Goal: Task Accomplishment & Management: Manage account settings

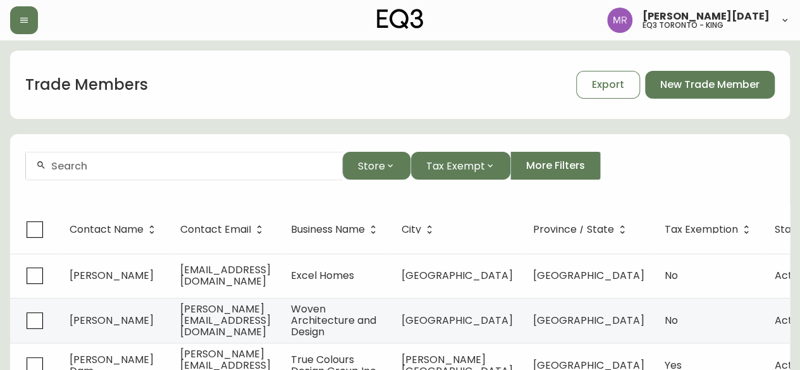
click at [198, 163] on input "text" at bounding box center [191, 166] width 281 height 12
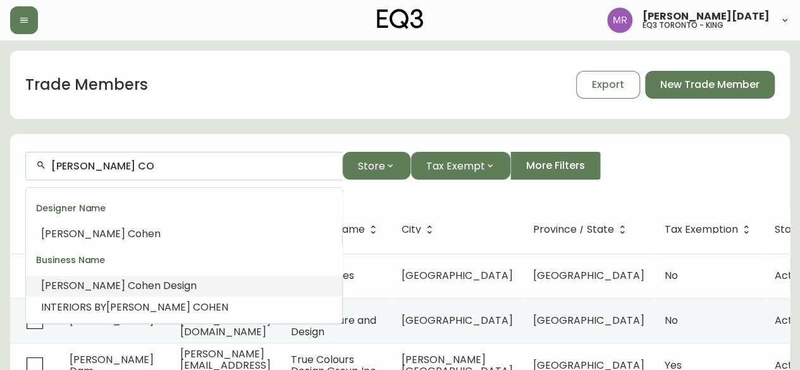
scroll to position [63, 0]
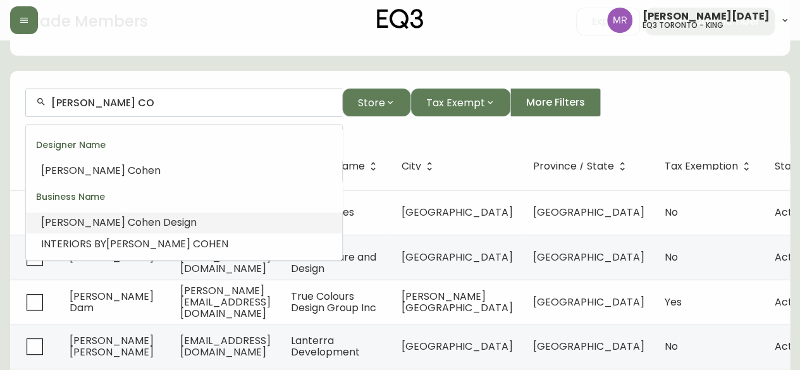
click at [142, 217] on span "hen Design" at bounding box center [169, 222] width 55 height 15
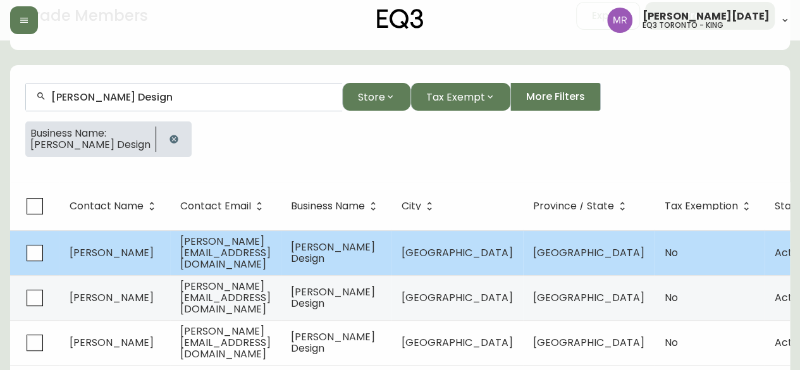
scroll to position [99, 0]
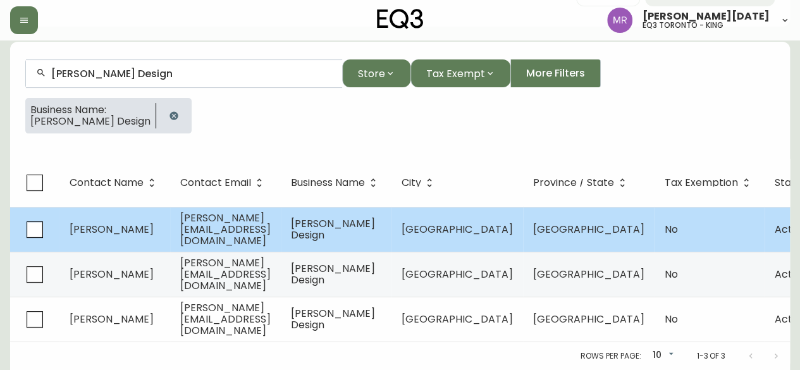
type input "[PERSON_NAME] Design"
click at [159, 226] on td "[PERSON_NAME]" at bounding box center [114, 229] width 111 height 45
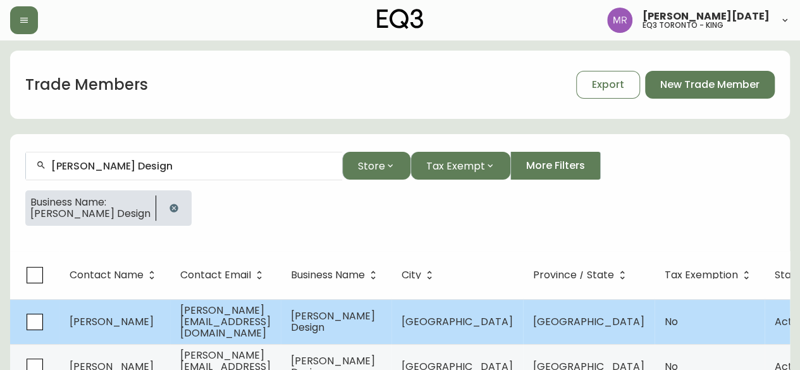
select select "ON"
select select "CA"
select select "CA_EN"
select select "Social Media"
select select "Interior Designer"
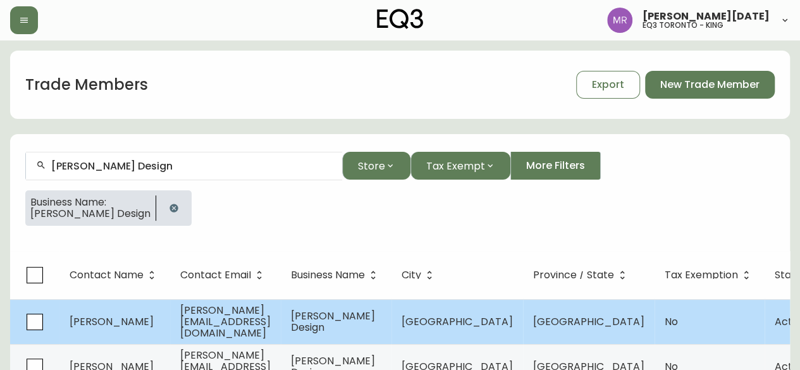
select select "false"
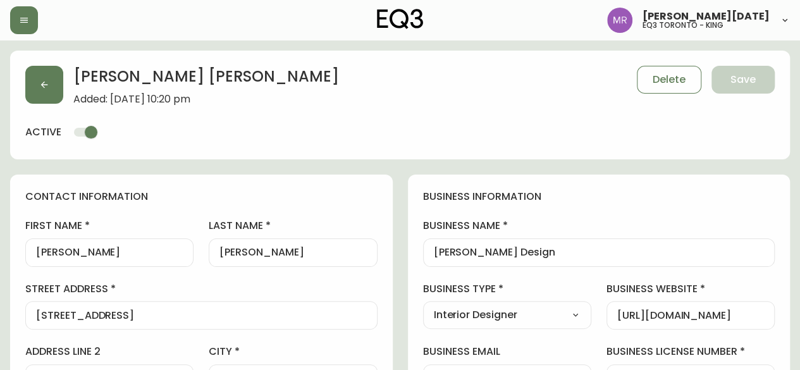
type input "EQ3 Toronto - King"
select select "cjw10z96r007p6gs0hn5531do"
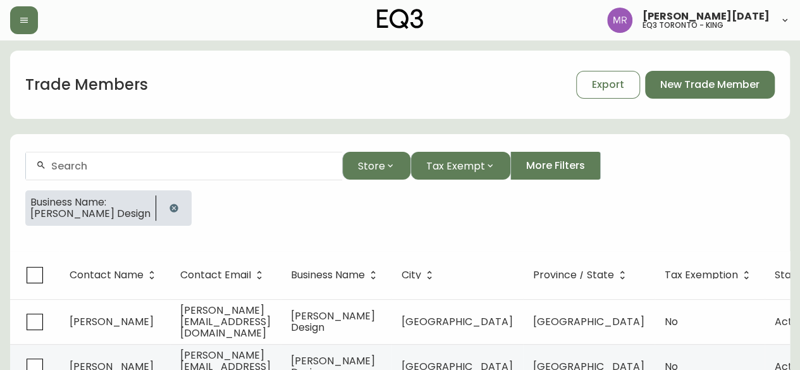
click at [169, 203] on icon "button" at bounding box center [174, 208] width 10 height 10
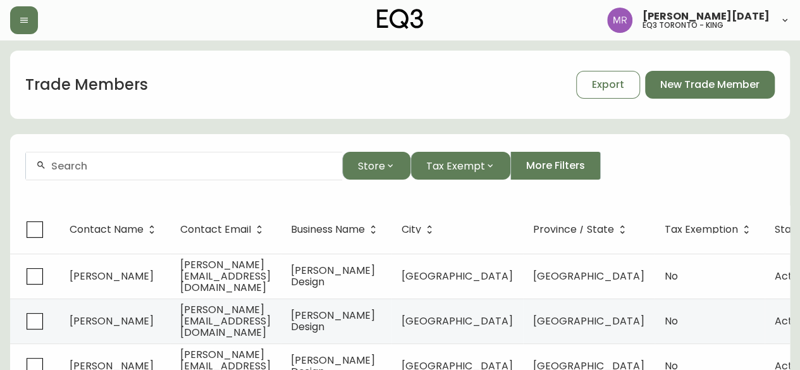
click at [139, 164] on input "text" at bounding box center [191, 166] width 281 height 12
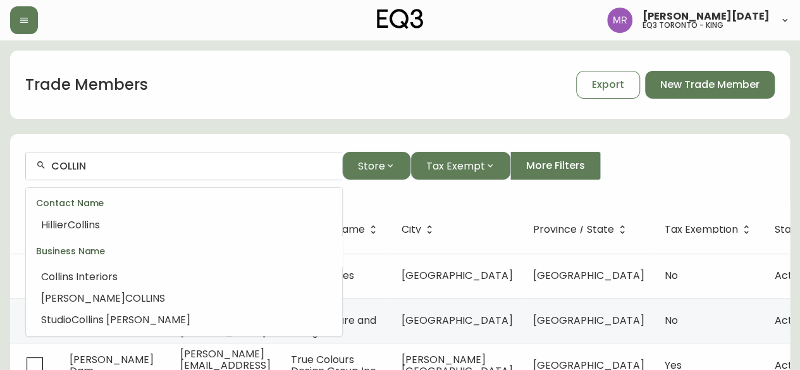
scroll to position [443, 0]
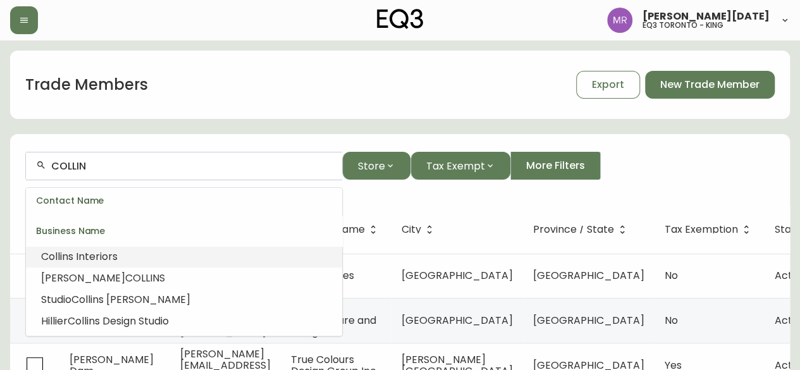
click at [156, 253] on li "Collin s Interiors" at bounding box center [184, 257] width 316 height 22
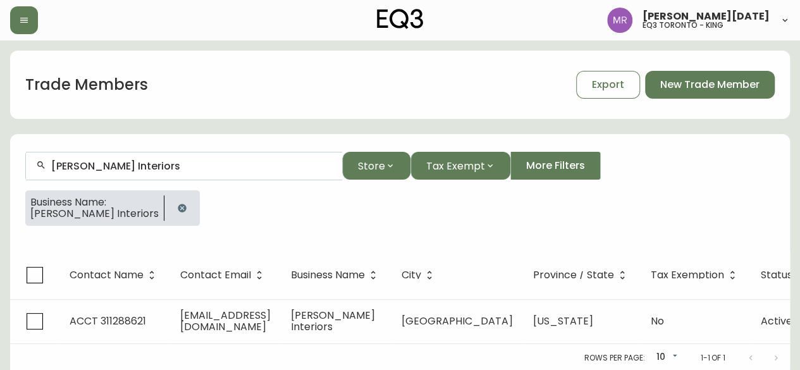
click at [178, 205] on icon "button" at bounding box center [182, 208] width 8 height 8
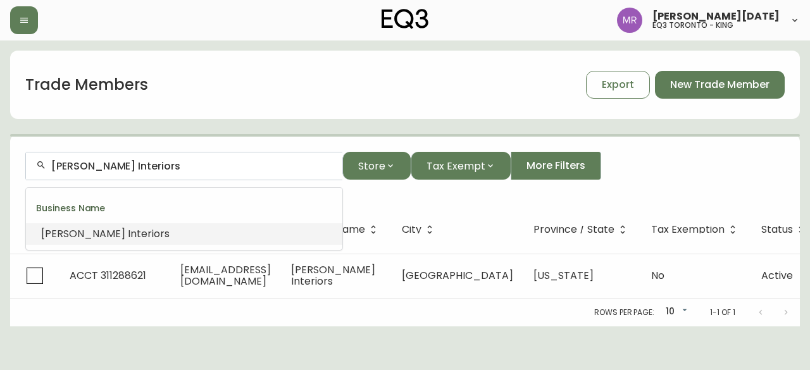
drag, startPoint x: 138, startPoint y: 166, endPoint x: 24, endPoint y: 166, distance: 113.9
click at [24, 166] on form "[PERSON_NAME] Interiors Store Tax Exempt More Filters" at bounding box center [404, 171] width 789 height 69
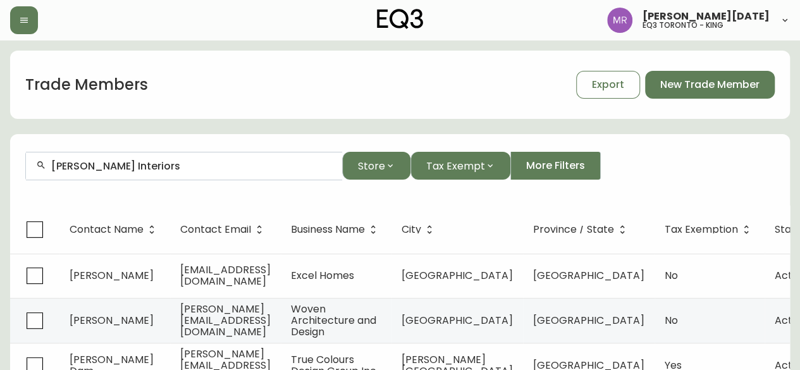
click at [181, 166] on input "[PERSON_NAME] Interiors" at bounding box center [191, 166] width 281 height 12
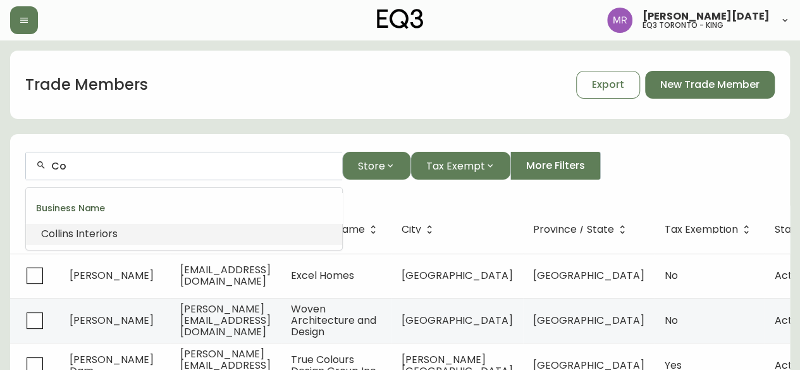
type input "C"
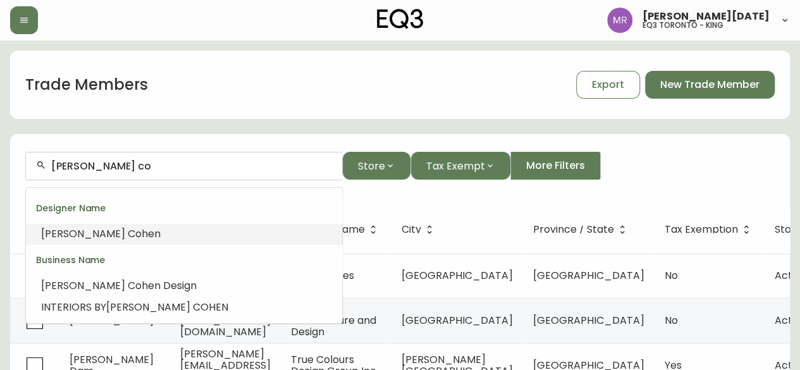
click at [128, 233] on li "[PERSON_NAME] Co hen" at bounding box center [184, 234] width 316 height 22
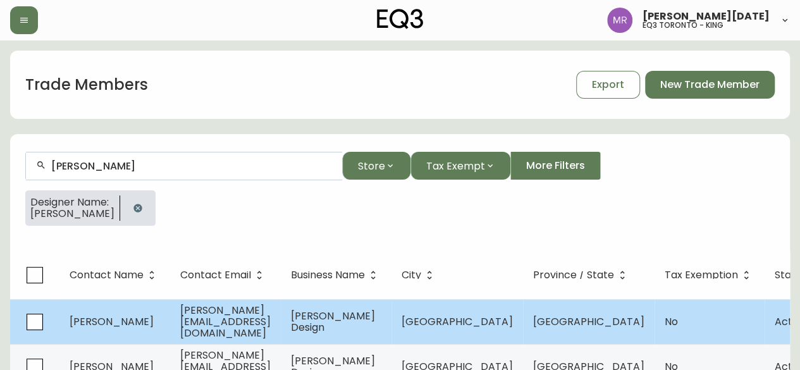
type input "[PERSON_NAME]"
click at [160, 331] on td "[PERSON_NAME]" at bounding box center [114, 321] width 111 height 45
select select "ON"
select select "CA"
select select "CA_EN"
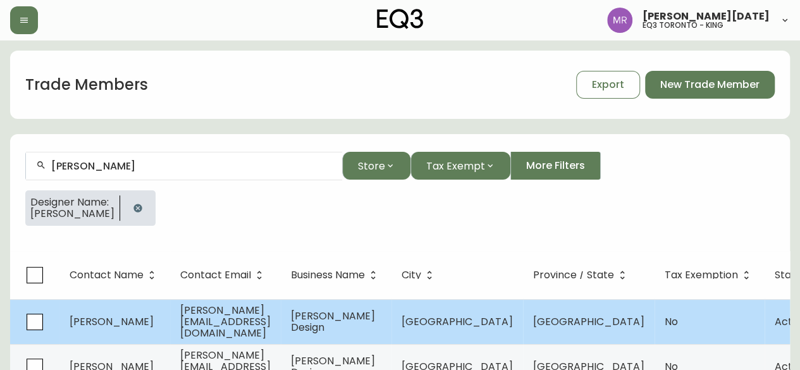
select select "Other"
select select "false"
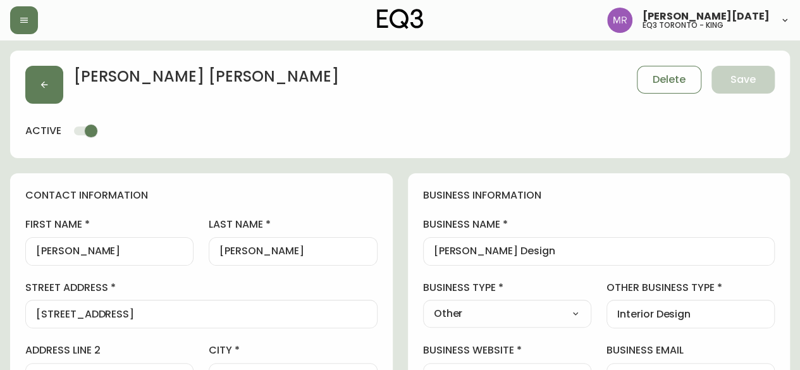
type input "EQ3 Toronto - King"
select select "cjw10z96r007p6gs0hn5531do"
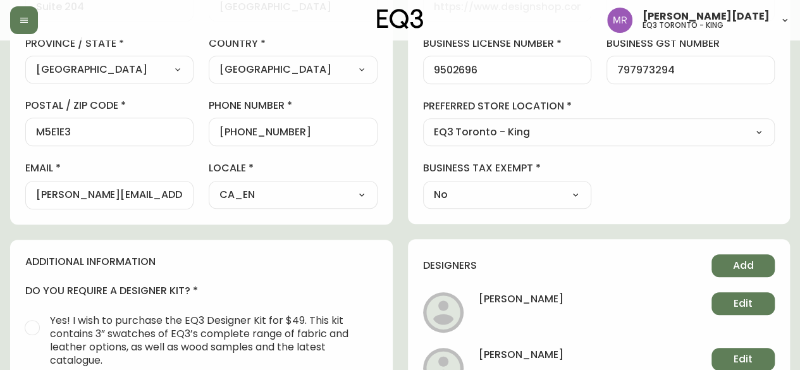
scroll to position [369, 0]
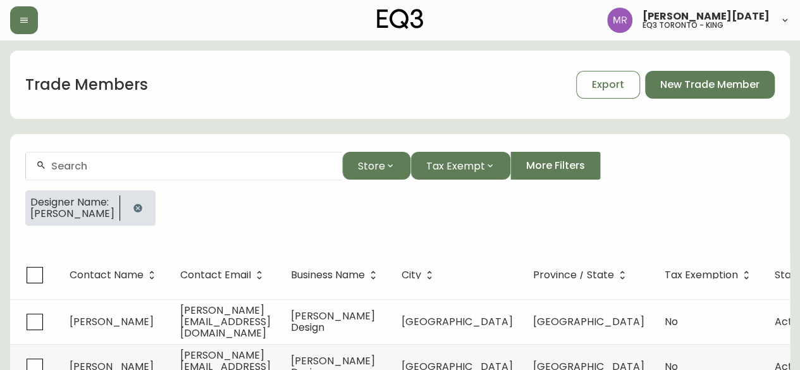
scroll to position [54, 0]
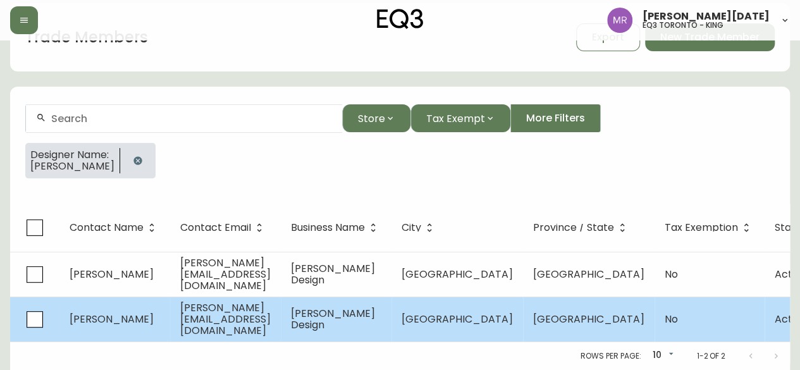
click at [195, 314] on span "[PERSON_NAME][EMAIL_ADDRESS][DOMAIN_NAME]" at bounding box center [225, 318] width 90 height 37
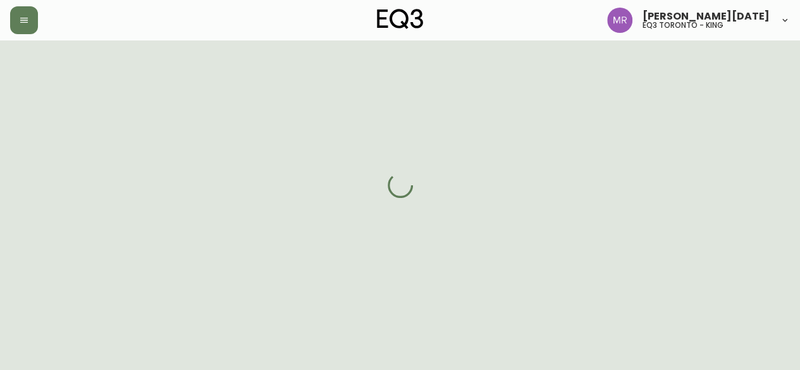
select select "ON"
select select "CA"
select select "CA_EN"
select select "Other"
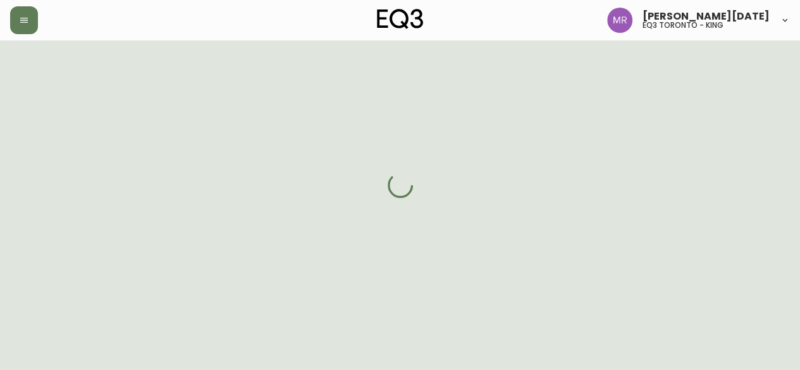
select select "cjw10z96r007p6gs0hn5531do"
select select "false"
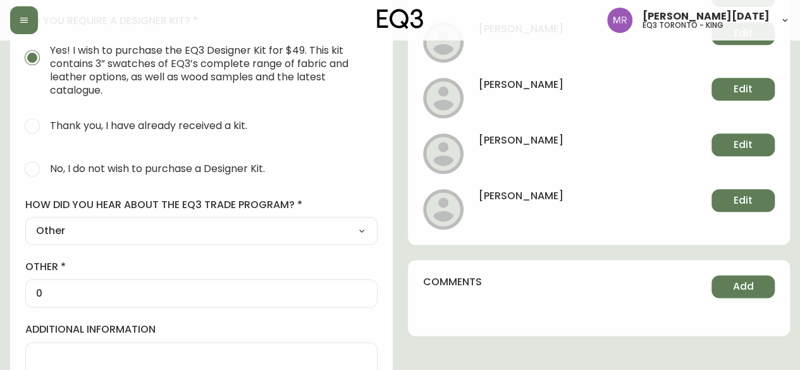
scroll to position [577, 0]
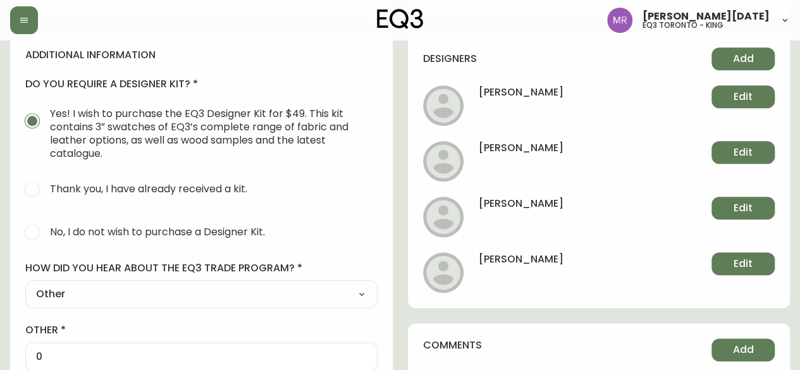
click at [548, 254] on h4 "[PERSON_NAME]" at bounding box center [521, 263] width 85 height 23
click at [746, 268] on span "Edit" at bounding box center [743, 264] width 19 height 14
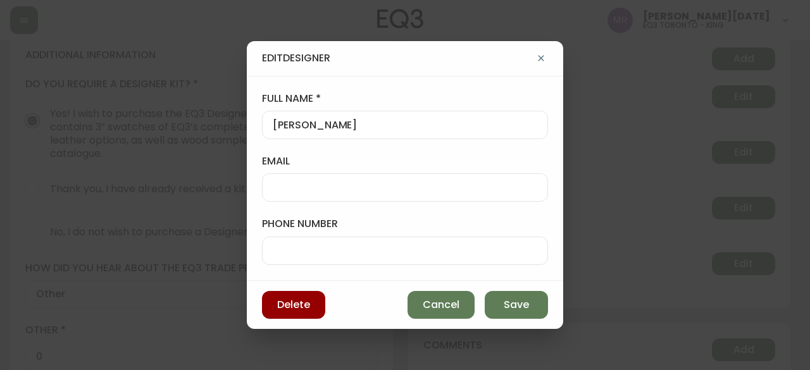
click at [538, 59] on icon "button" at bounding box center [541, 58] width 10 height 10
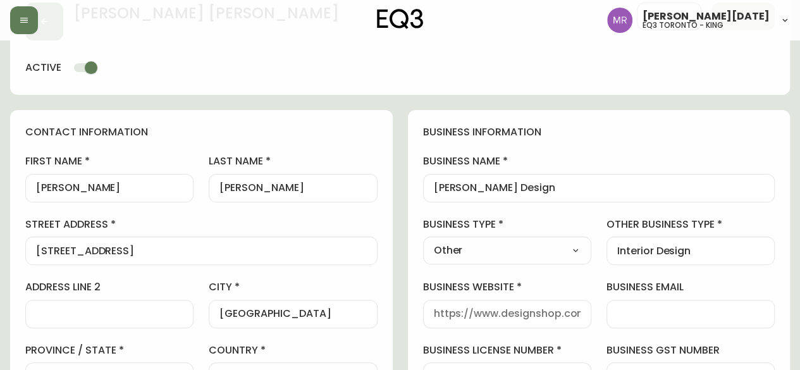
scroll to position [0, 0]
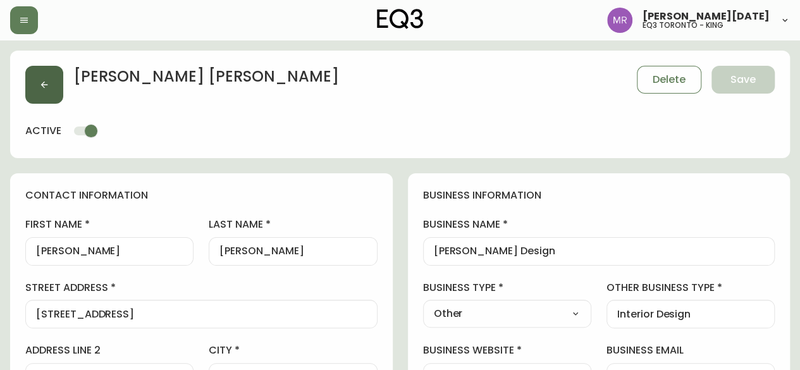
click at [47, 73] on button "button" at bounding box center [44, 85] width 38 height 38
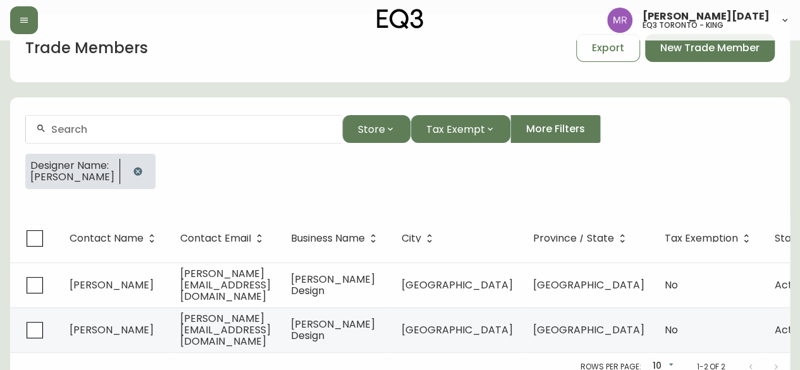
scroll to position [54, 0]
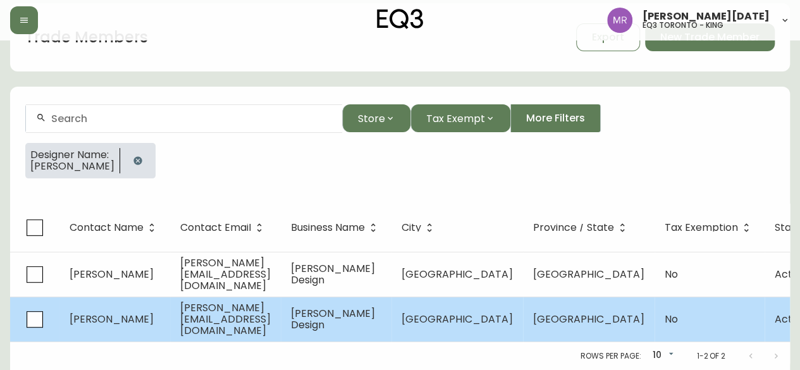
click at [257, 310] on span "[PERSON_NAME][EMAIL_ADDRESS][DOMAIN_NAME]" at bounding box center [225, 318] width 90 height 37
select select "ON"
select select "CA"
select select "CA_EN"
select select "Other"
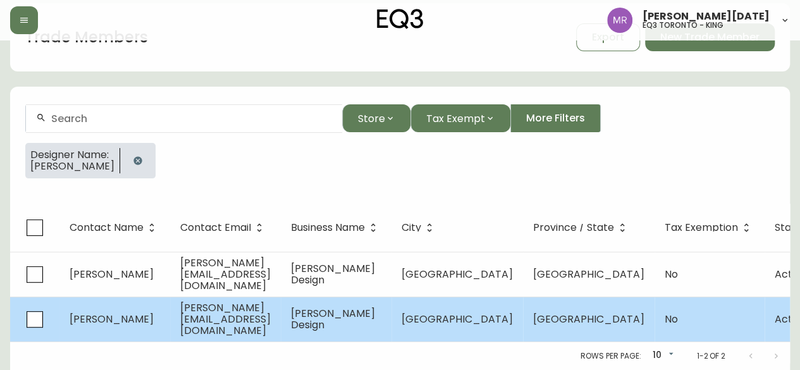
select select "Other"
select select "false"
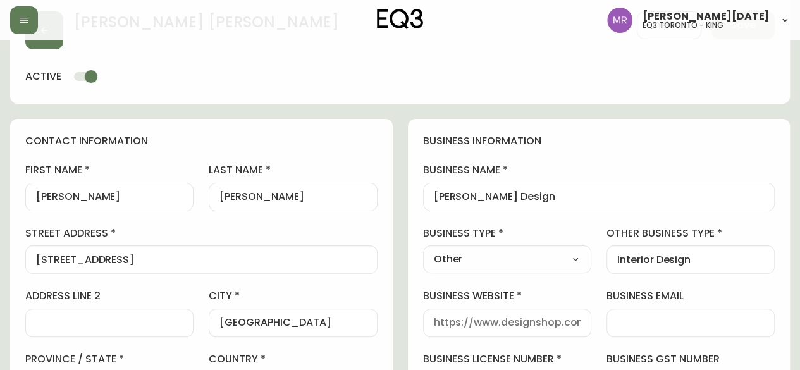
type input "EQ3 Toronto - King"
select select "cjw10z96r007p6gs0hn5531do"
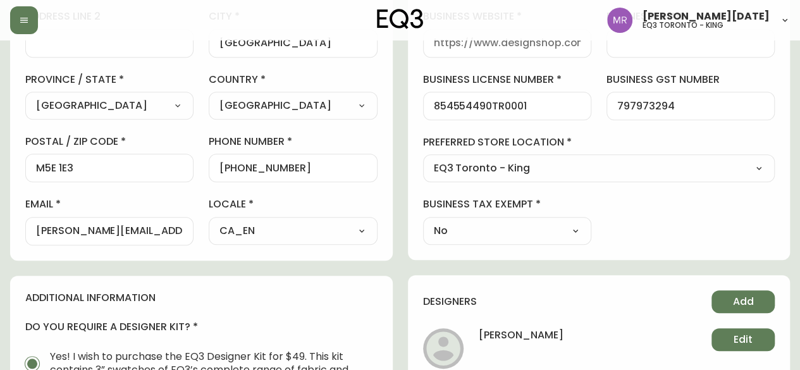
scroll to position [324, 0]
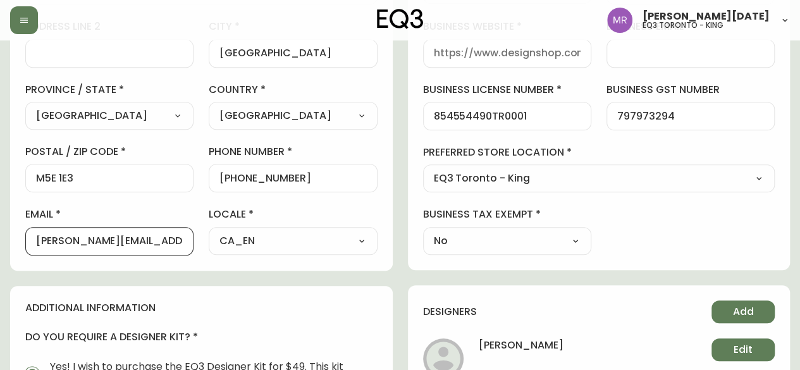
click at [150, 235] on input "[PERSON_NAME][EMAIL_ADDRESS][DOMAIN_NAME]" at bounding box center [109, 241] width 147 height 12
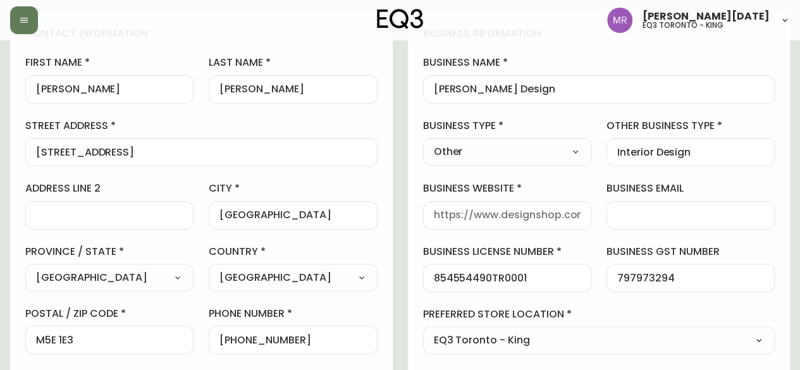
scroll to position [0, 0]
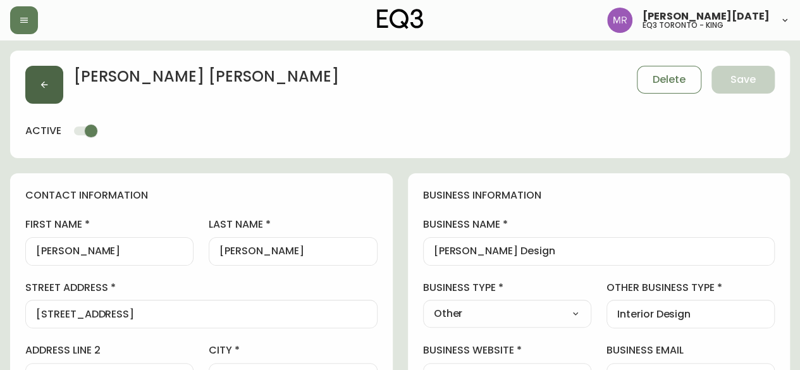
click at [47, 88] on icon "button" at bounding box center [44, 85] width 10 height 10
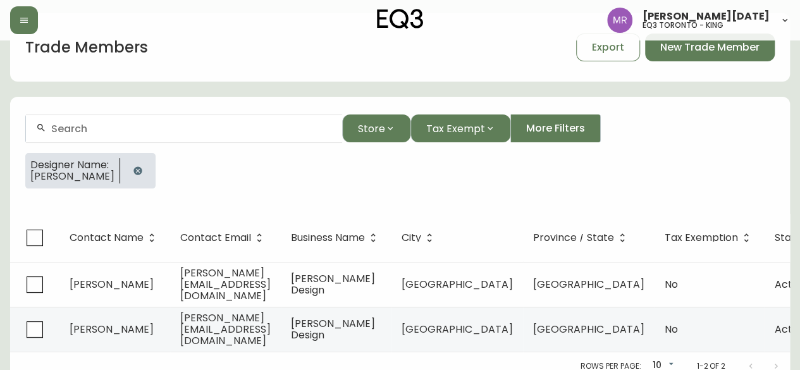
scroll to position [54, 0]
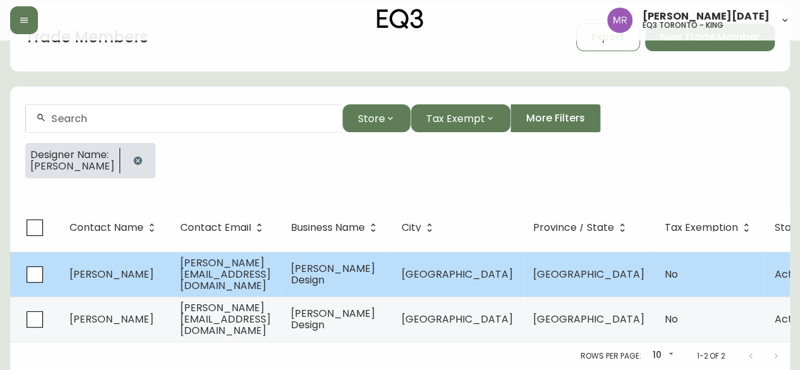
click at [147, 259] on td "[PERSON_NAME]" at bounding box center [114, 274] width 111 height 45
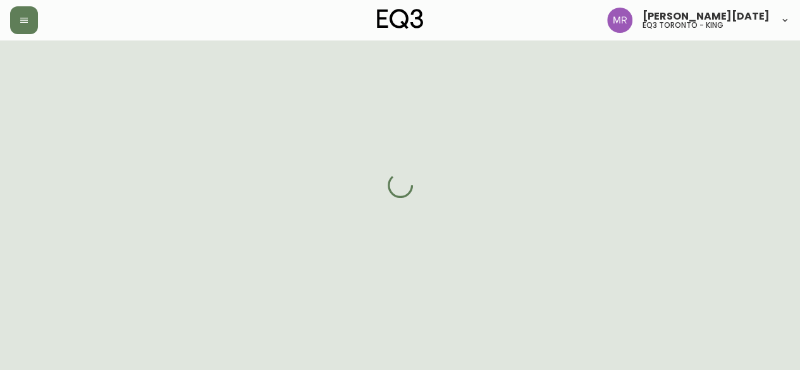
select select "ON"
select select "CA"
select select "CA_EN"
select select "Other"
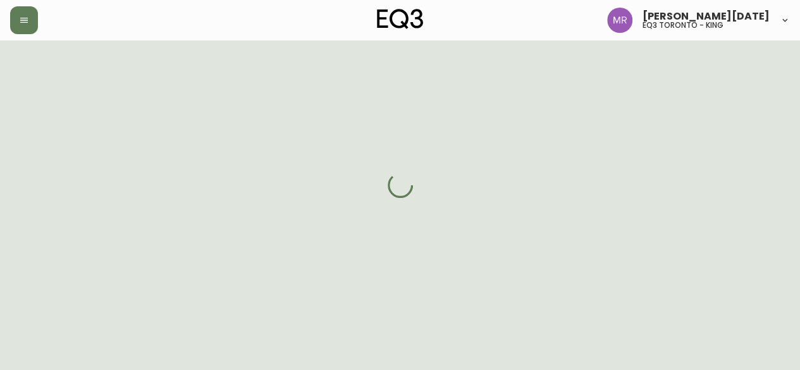
select select "cjw10z96r007p6gs0hn5531do"
select select "false"
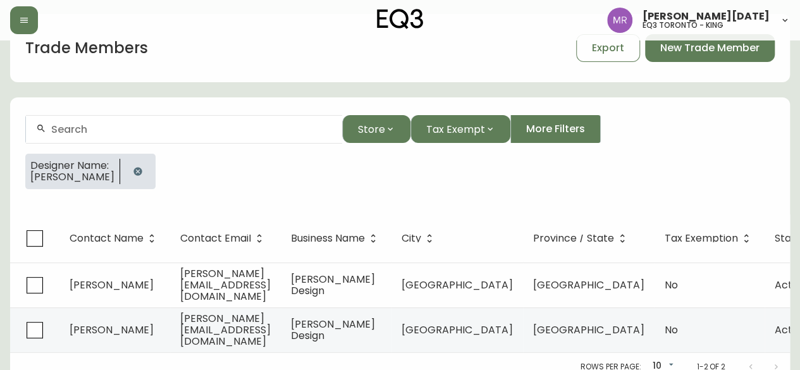
scroll to position [54, 0]
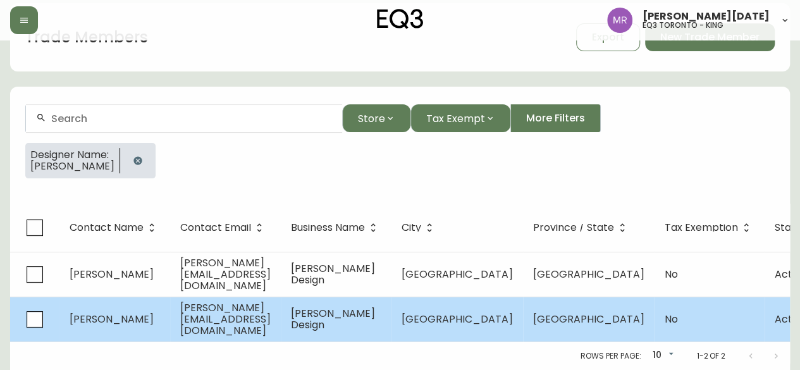
click at [149, 319] on td "[PERSON_NAME]" at bounding box center [114, 319] width 111 height 45
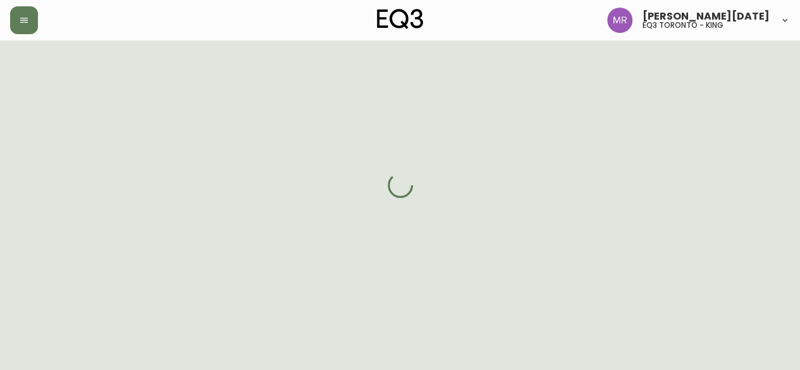
scroll to position [54, 0]
select select "ON"
select select "CA"
select select "CA_EN"
select select "Other"
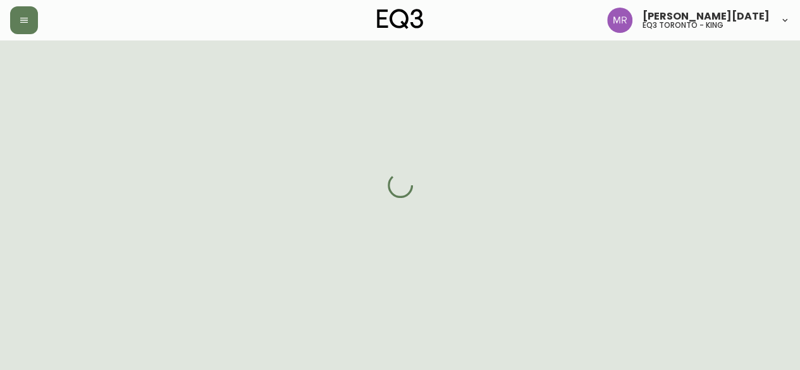
select select "Other"
select select "cjw10z96r007p6gs0hn5531do"
select select "false"
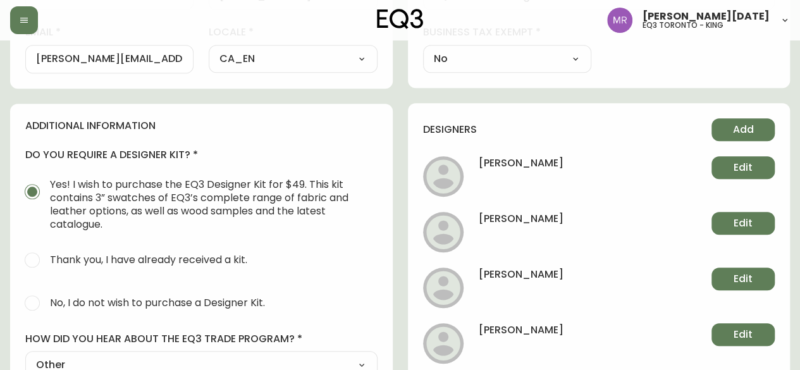
scroll to position [624, 0]
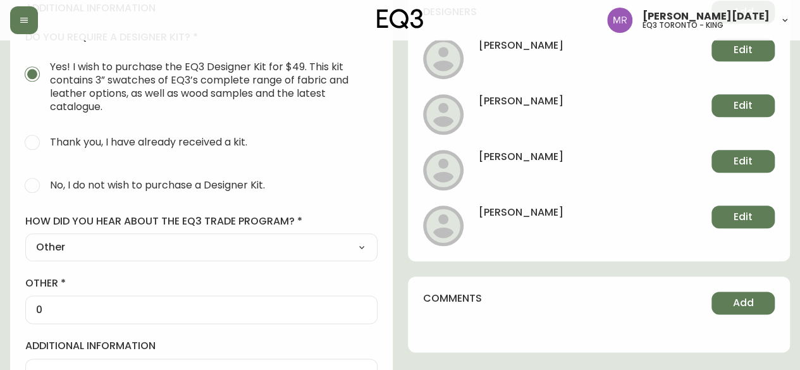
click at [532, 214] on h4 "[PERSON_NAME]" at bounding box center [521, 217] width 85 height 23
click at [519, 208] on h4 "[PERSON_NAME]" at bounding box center [521, 217] width 85 height 23
click at [751, 223] on button "Edit" at bounding box center [743, 217] width 63 height 23
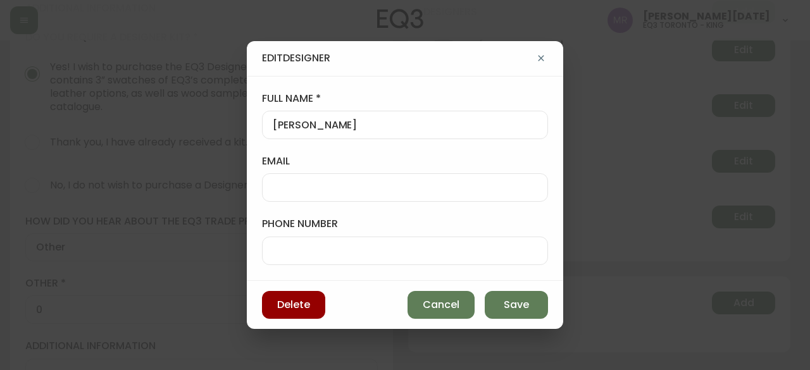
click at [539, 65] on button "button" at bounding box center [541, 58] width 14 height 14
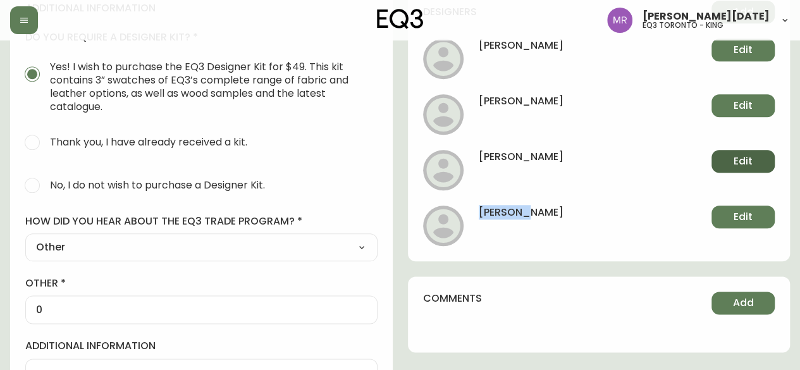
click at [748, 164] on span "Edit" at bounding box center [743, 161] width 19 height 14
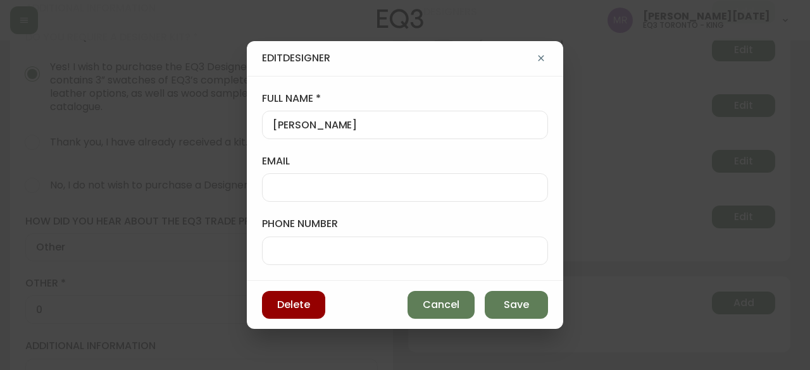
click at [545, 53] on div "Edit Designer" at bounding box center [405, 58] width 316 height 34
click at [537, 61] on icon "button" at bounding box center [541, 58] width 10 height 10
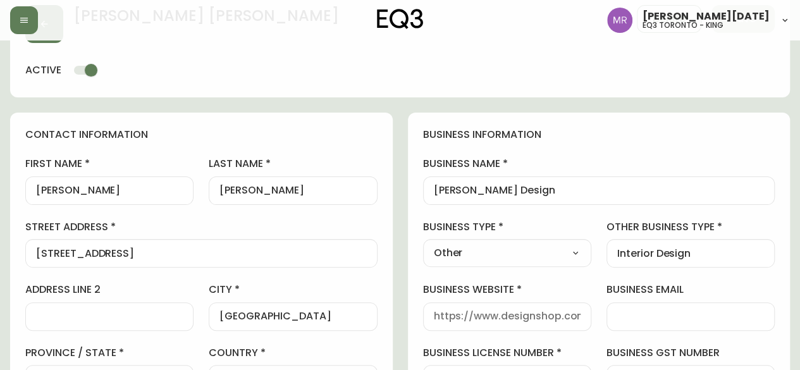
scroll to position [0, 0]
